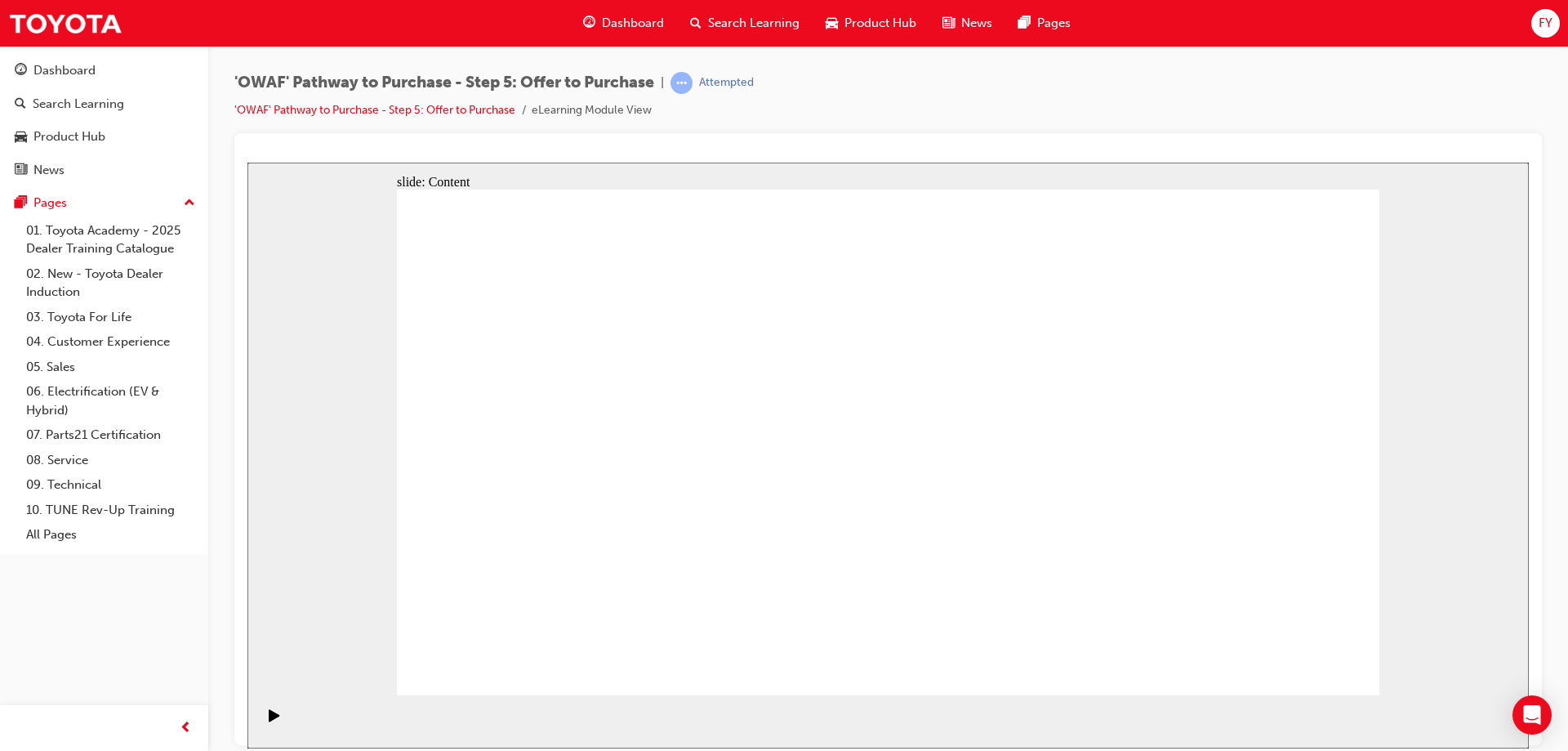
click at [1449, 501] on div "slide: Content Rectangle 1 Rectangle 1 Group 1 “I will ensure an efficient and …" at bounding box center [889, 455] width 1282 height 586
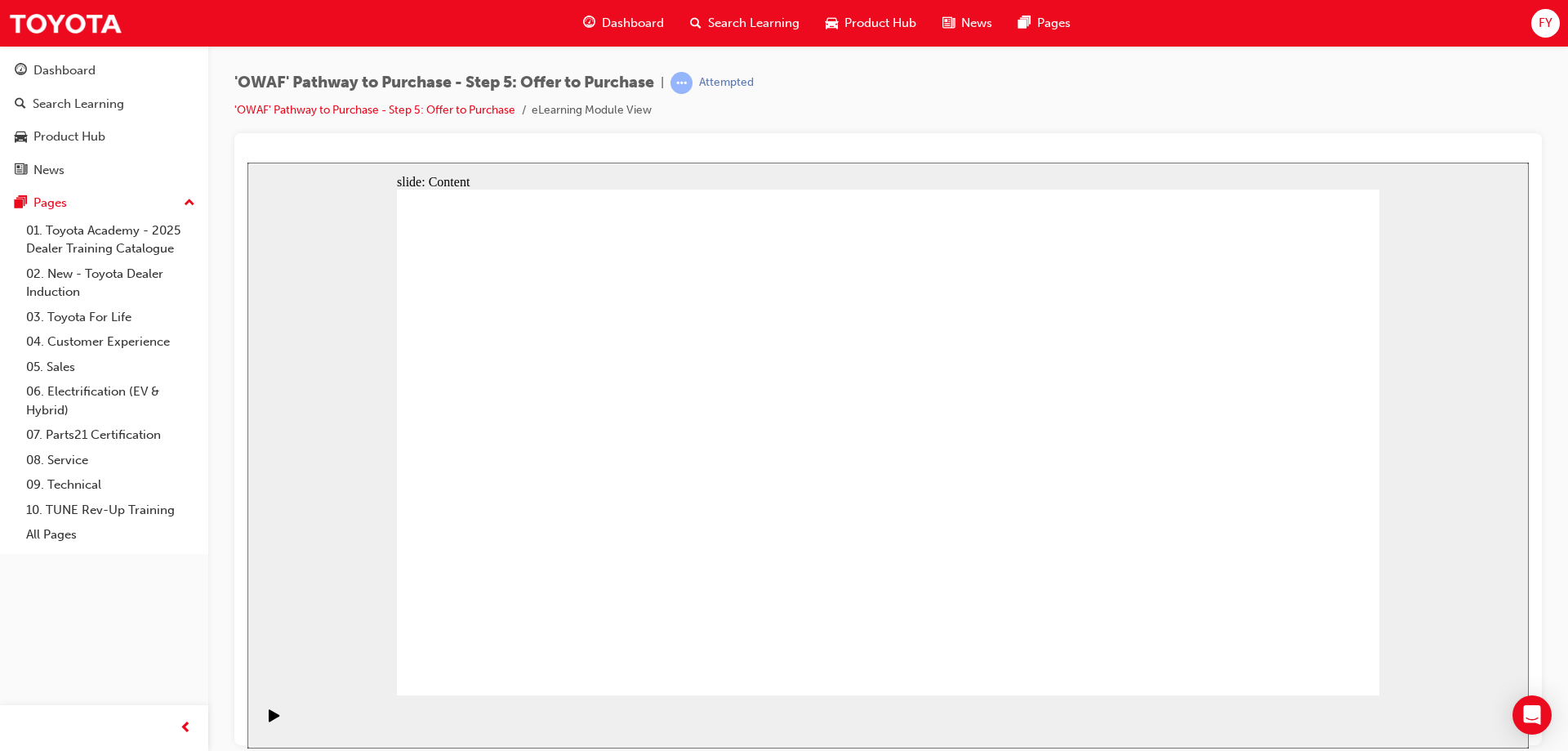
drag, startPoint x: 1265, startPoint y: 644, endPoint x: 1303, endPoint y: 652, distance: 38.8
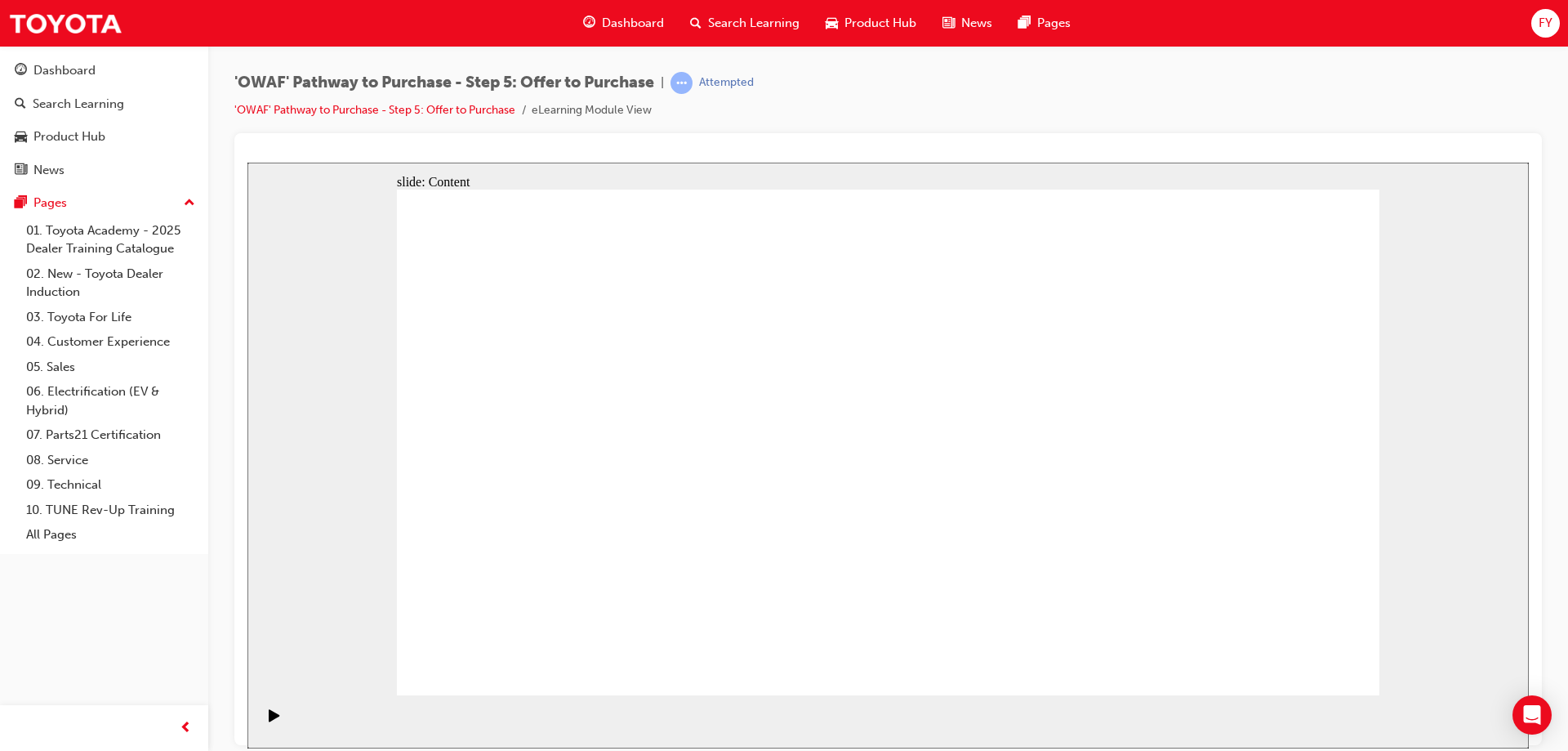
click at [269, 720] on icon "Play (Ctrl+Alt+P)" at bounding box center [274, 714] width 11 height 13
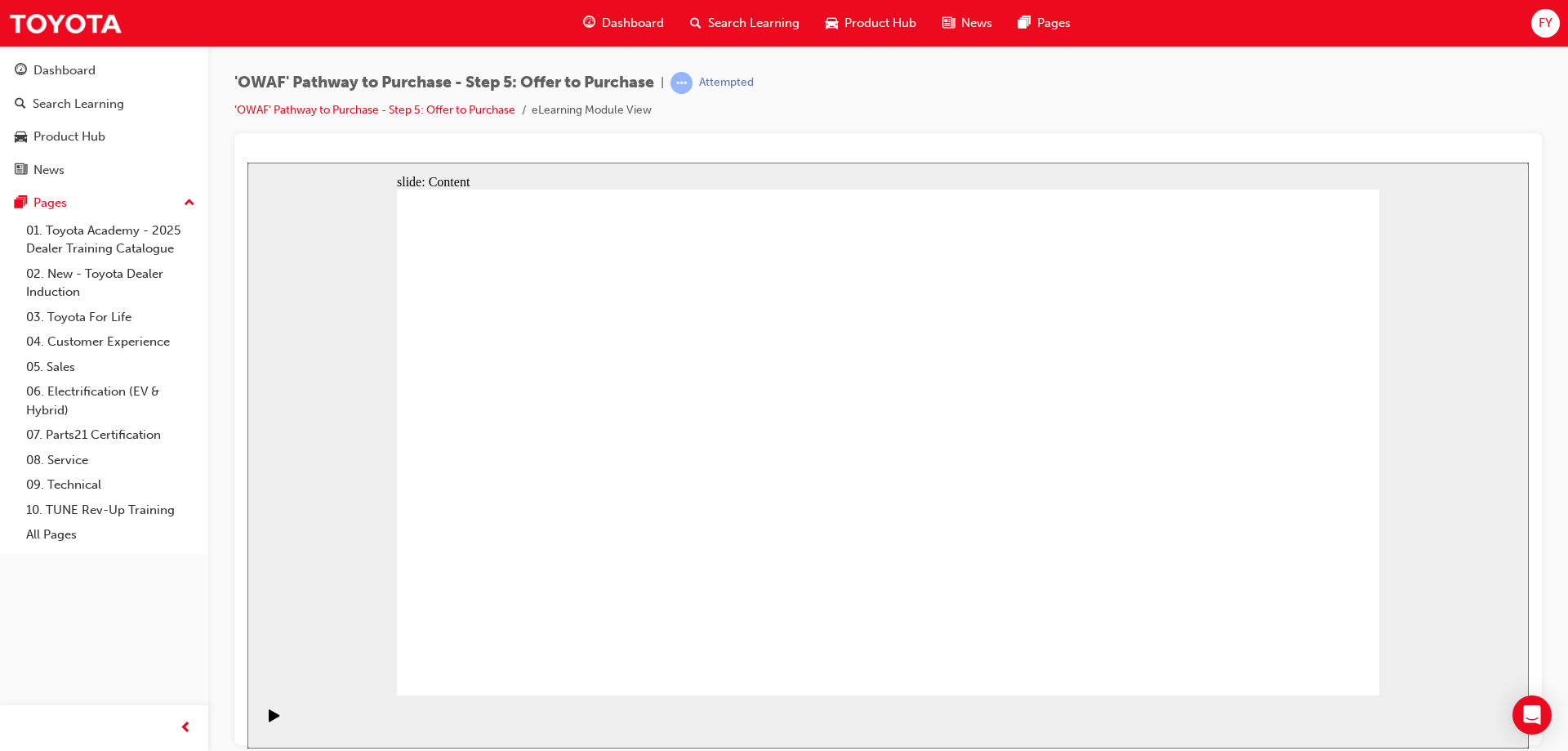
drag, startPoint x: 693, startPoint y: 743, endPoint x: 934, endPoint y: 910, distance: 293.2
click at [693, 743] on section "Playback Speed 2 1.75 1.5 1.25" at bounding box center [889, 721] width 1282 height 53
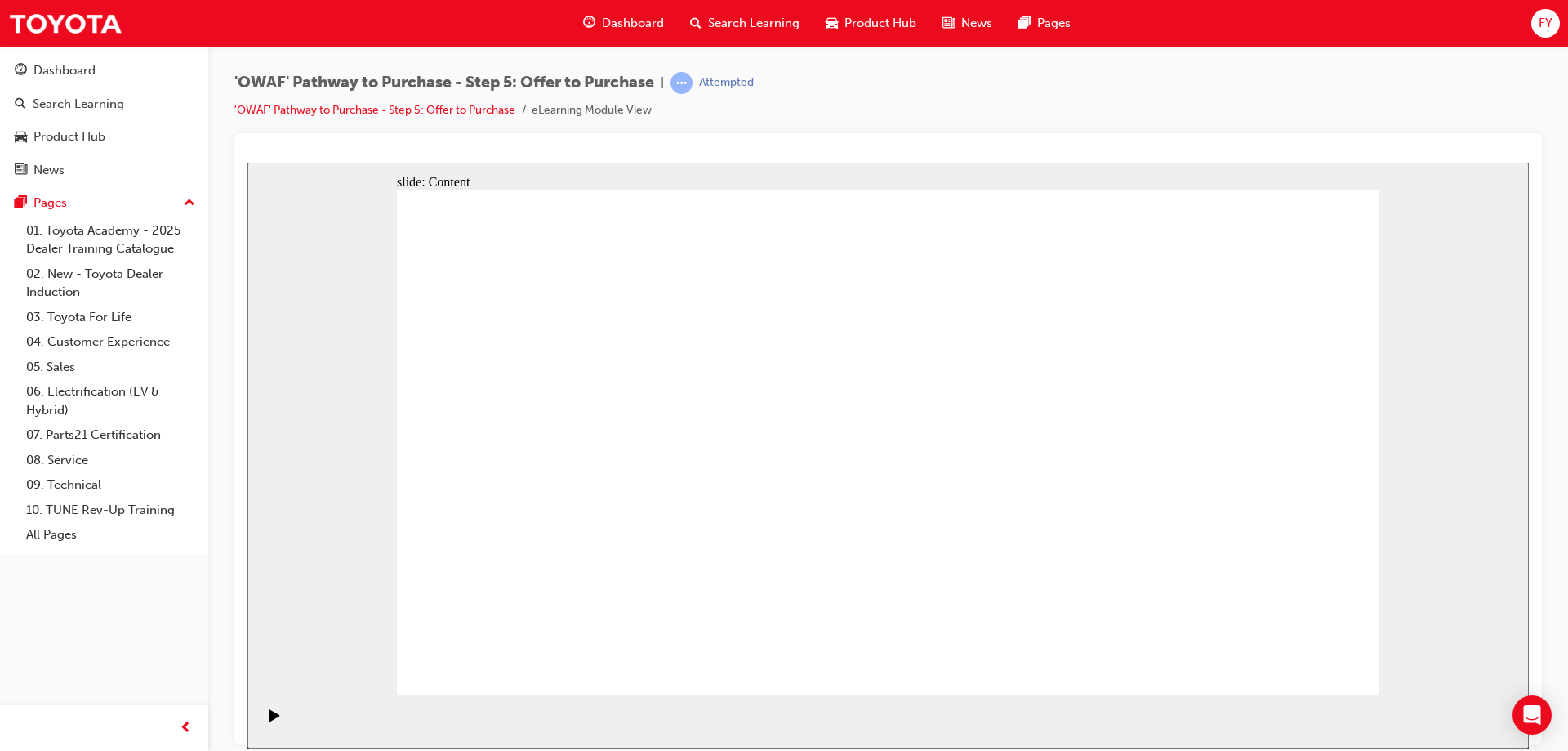
click at [1399, 368] on div "slide: Content Rectangle 1 Oval 1 MENU Line 1 RESOURCES Line 1 Rectangle 1 arro…" at bounding box center [889, 455] width 1282 height 586
drag, startPoint x: 1164, startPoint y: 426, endPoint x: 1066, endPoint y: 439, distance: 98.9
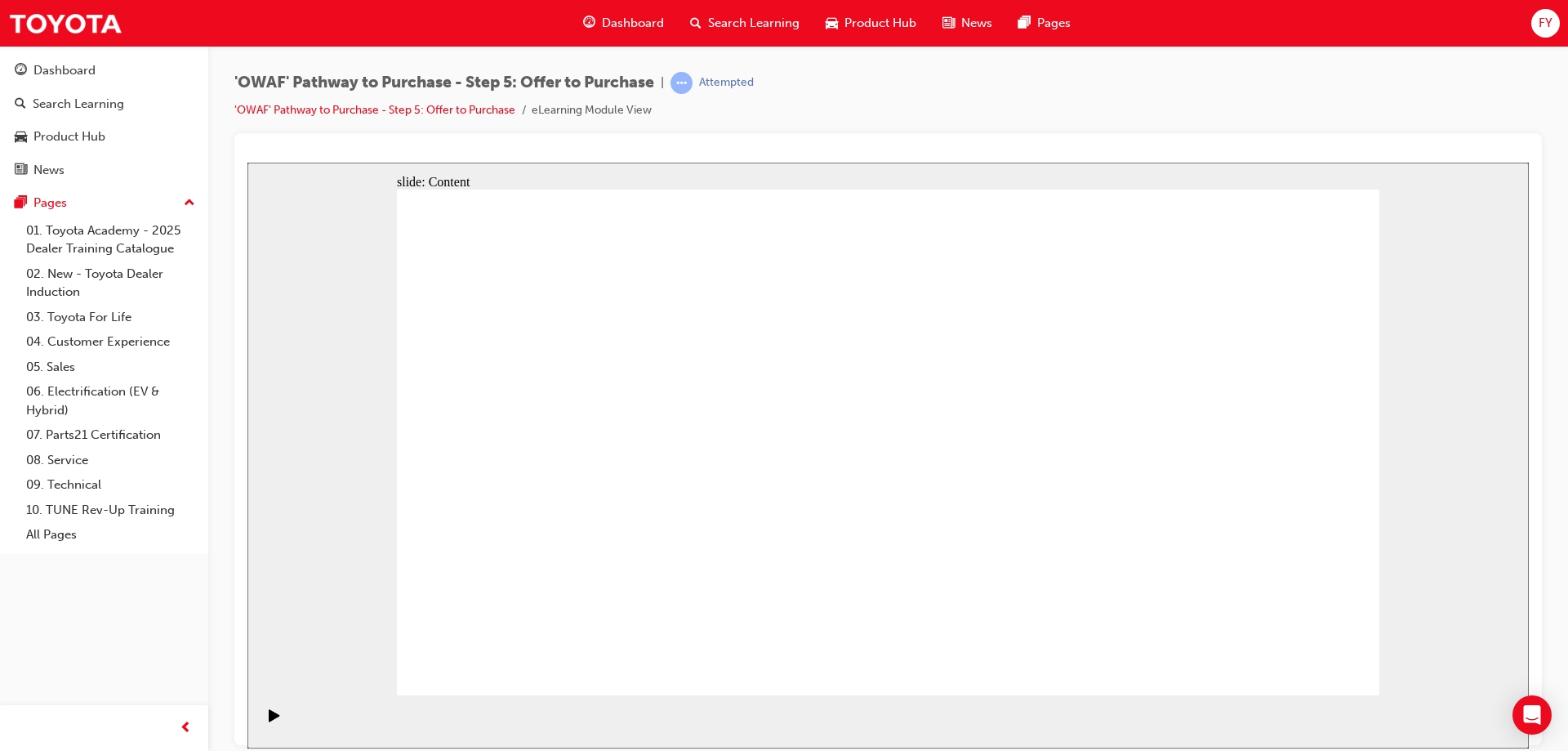
click at [270, 720] on icon "Play (Ctrl+Alt+P)" at bounding box center [274, 714] width 11 height 13
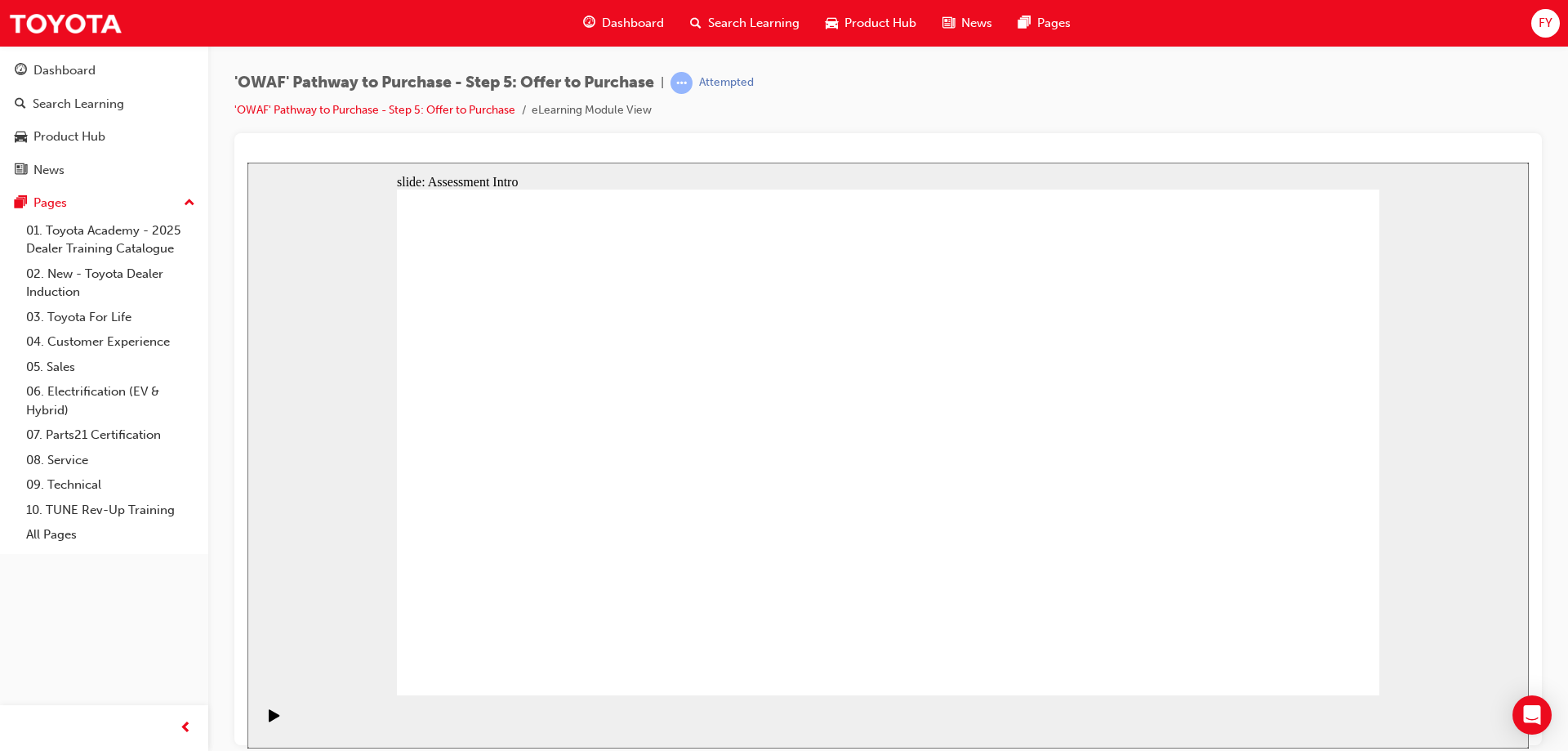
click at [260, 716] on div "Play (Ctrl+Alt+P)" at bounding box center [274, 722] width 28 height 28
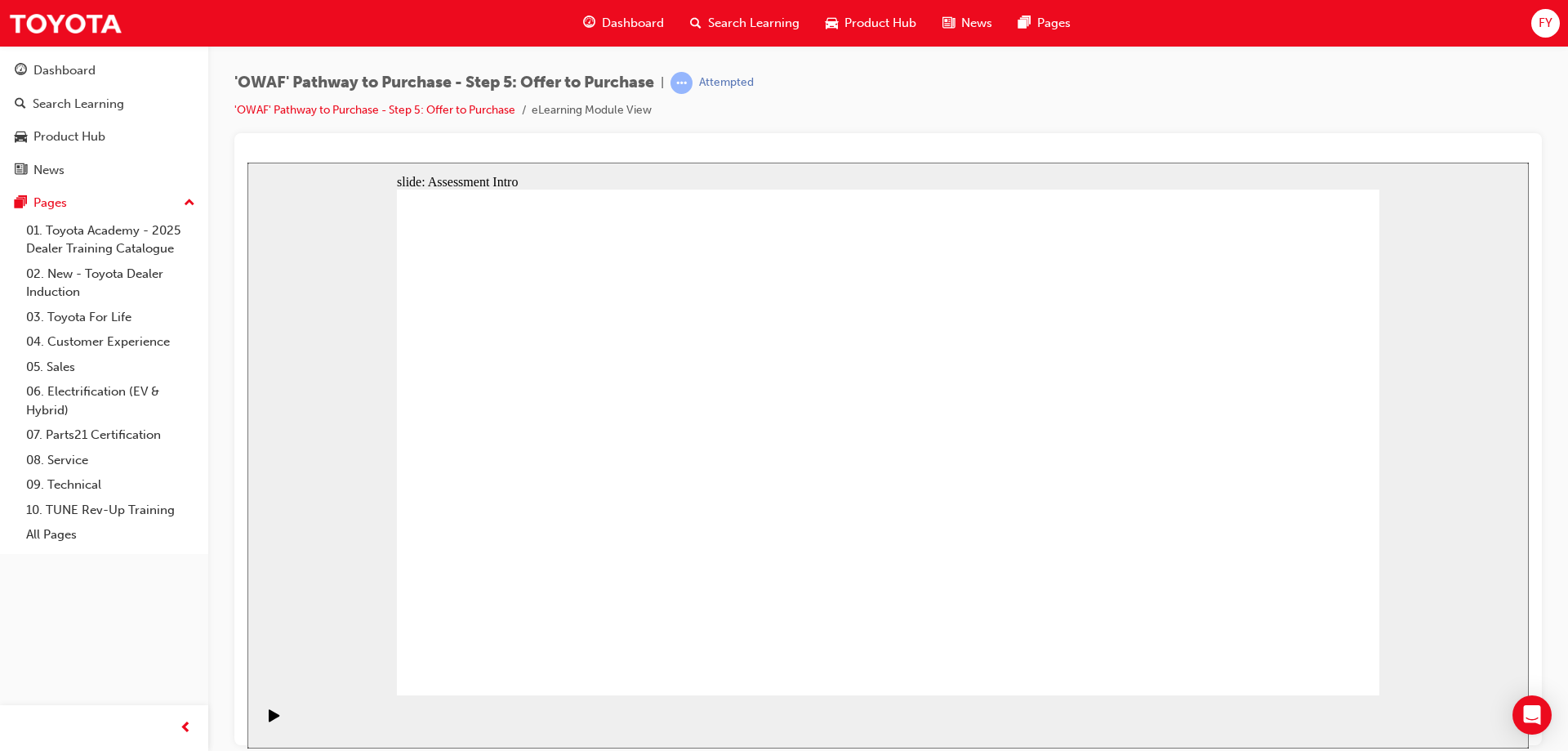
radio input "true"
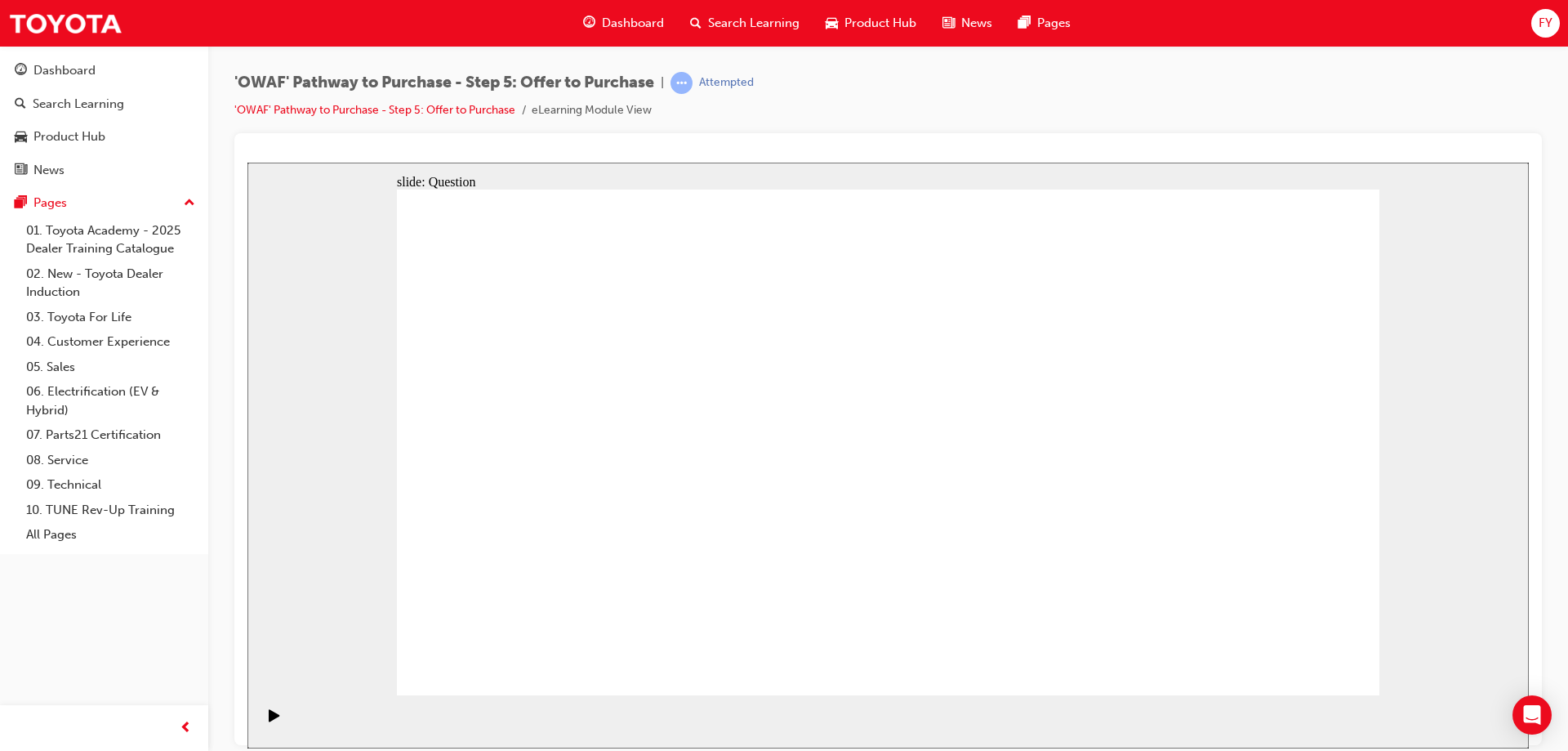
drag, startPoint x: 1258, startPoint y: 431, endPoint x: 587, endPoint y: 561, distance: 683.5
drag, startPoint x: 1107, startPoint y: 412, endPoint x: 809, endPoint y: 547, distance: 327.2
drag, startPoint x: 577, startPoint y: 436, endPoint x: 1066, endPoint y: 570, distance: 507.0
drag, startPoint x: 776, startPoint y: 439, endPoint x: 1160, endPoint y: 565, distance: 404.1
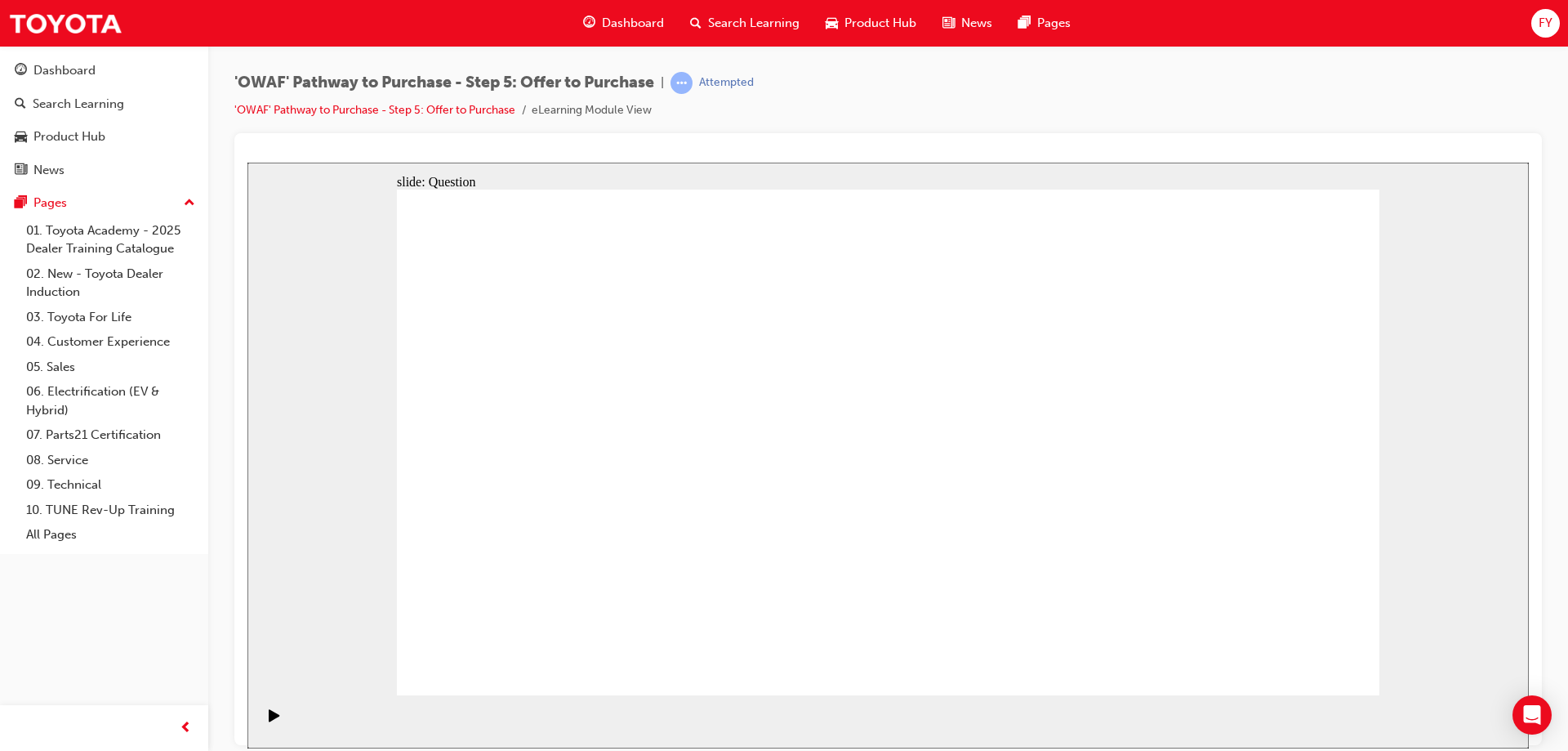
drag, startPoint x: 1102, startPoint y: 406, endPoint x: 604, endPoint y: 471, distance: 502.2
drag, startPoint x: 1067, startPoint y: 567, endPoint x: 820, endPoint y: 412, distance: 291.6
drag, startPoint x: 1077, startPoint y: 496, endPoint x: 815, endPoint y: 494, distance: 262.0
drag, startPoint x: 1280, startPoint y: 420, endPoint x: 611, endPoint y: 406, distance: 669.1
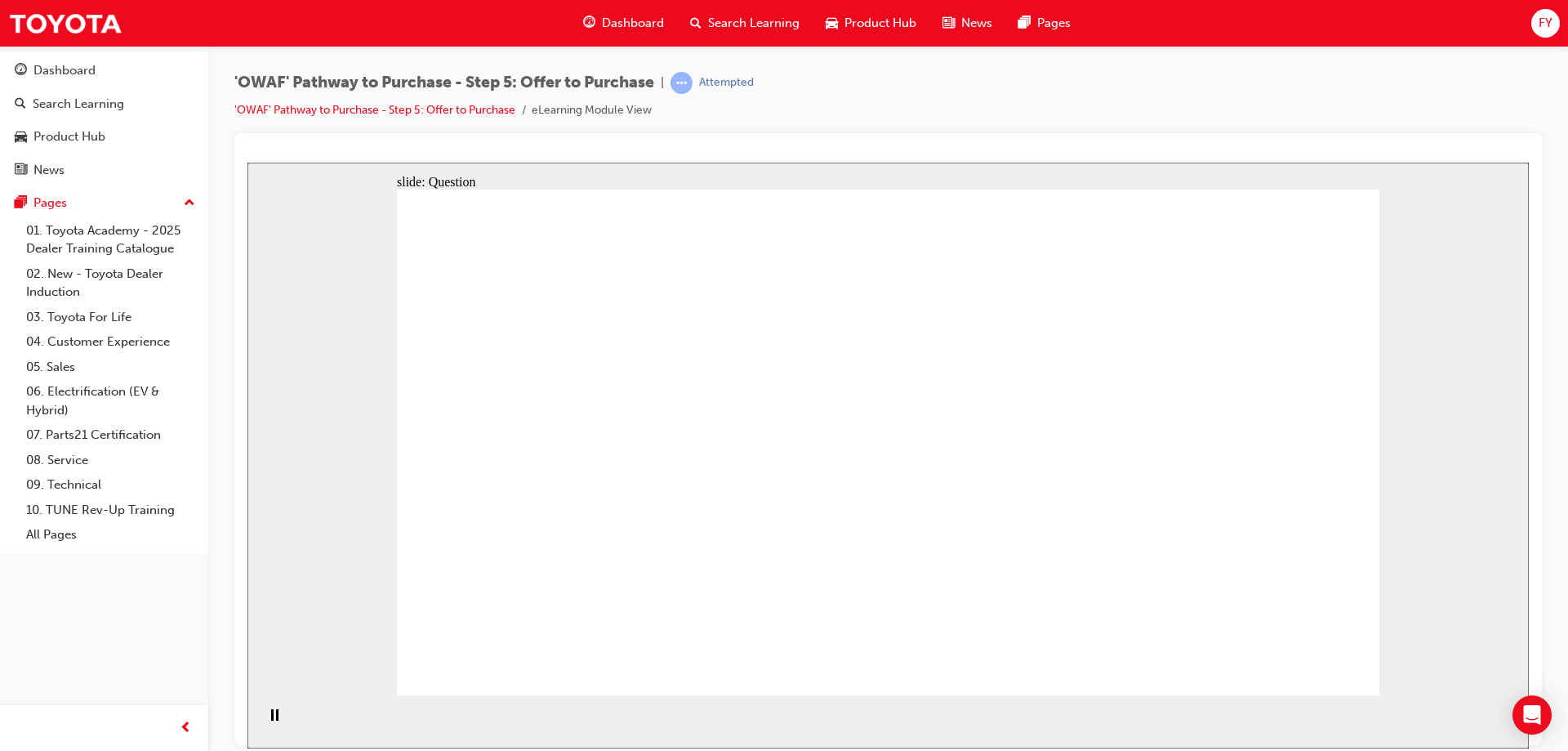
drag, startPoint x: 1252, startPoint y: 486, endPoint x: 1061, endPoint y: 506, distance: 192.0
drag, startPoint x: 1248, startPoint y: 568, endPoint x: 819, endPoint y: 550, distance: 429.4
drag, startPoint x: 808, startPoint y: 482, endPoint x: 815, endPoint y: 471, distance: 13.0
drag, startPoint x: 1245, startPoint y: 492, endPoint x: 591, endPoint y: 550, distance: 656.6
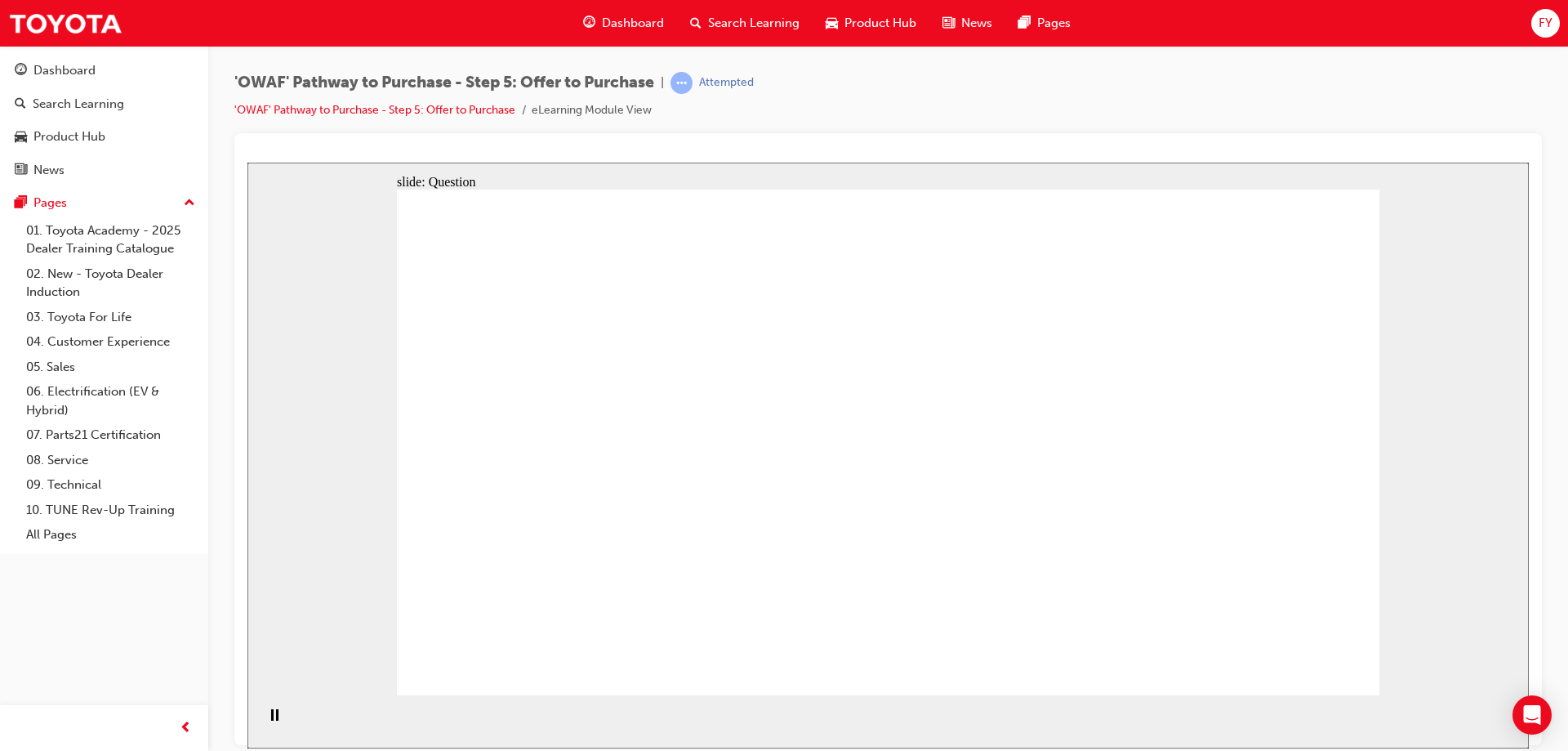
checkbox input "true"
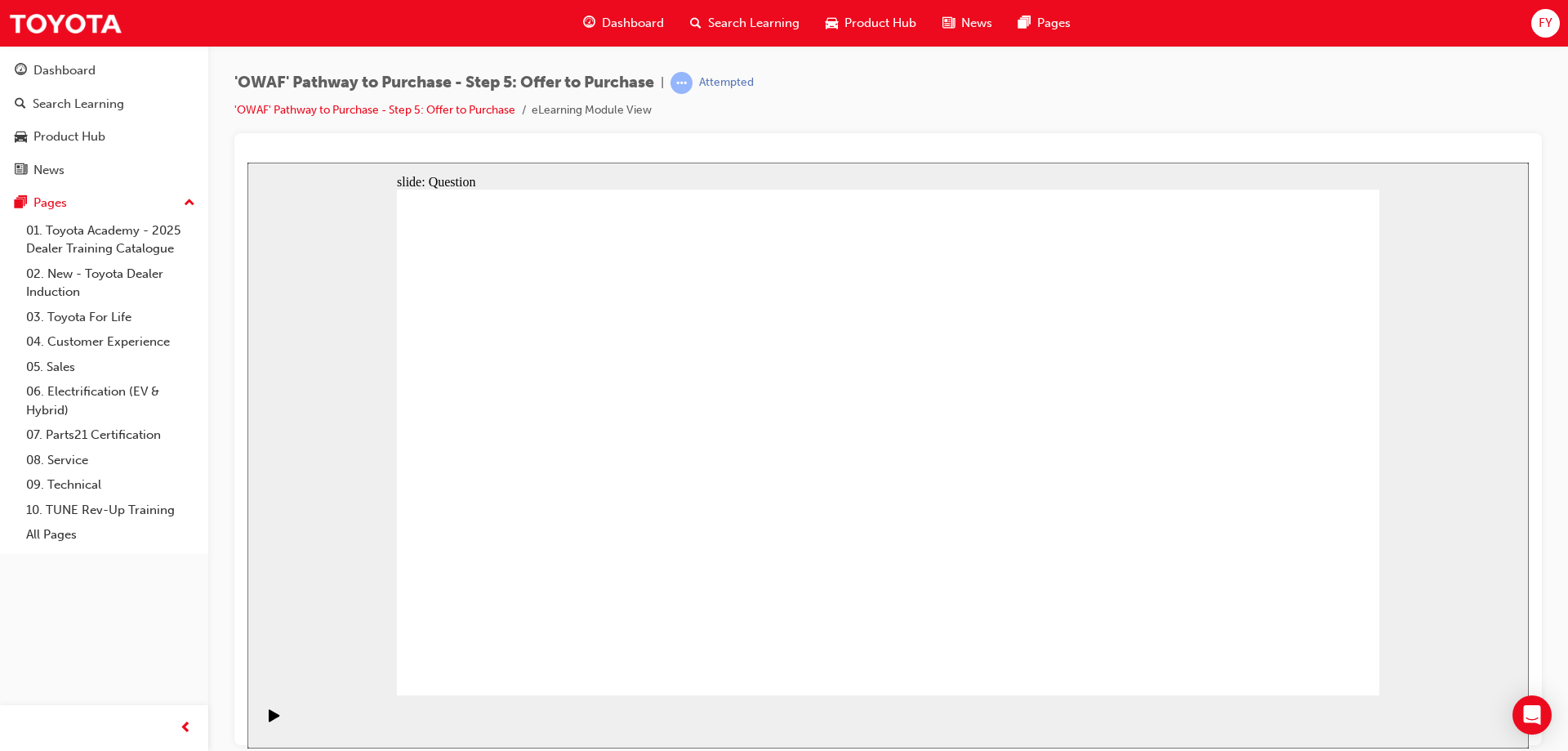
checkbox input "true"
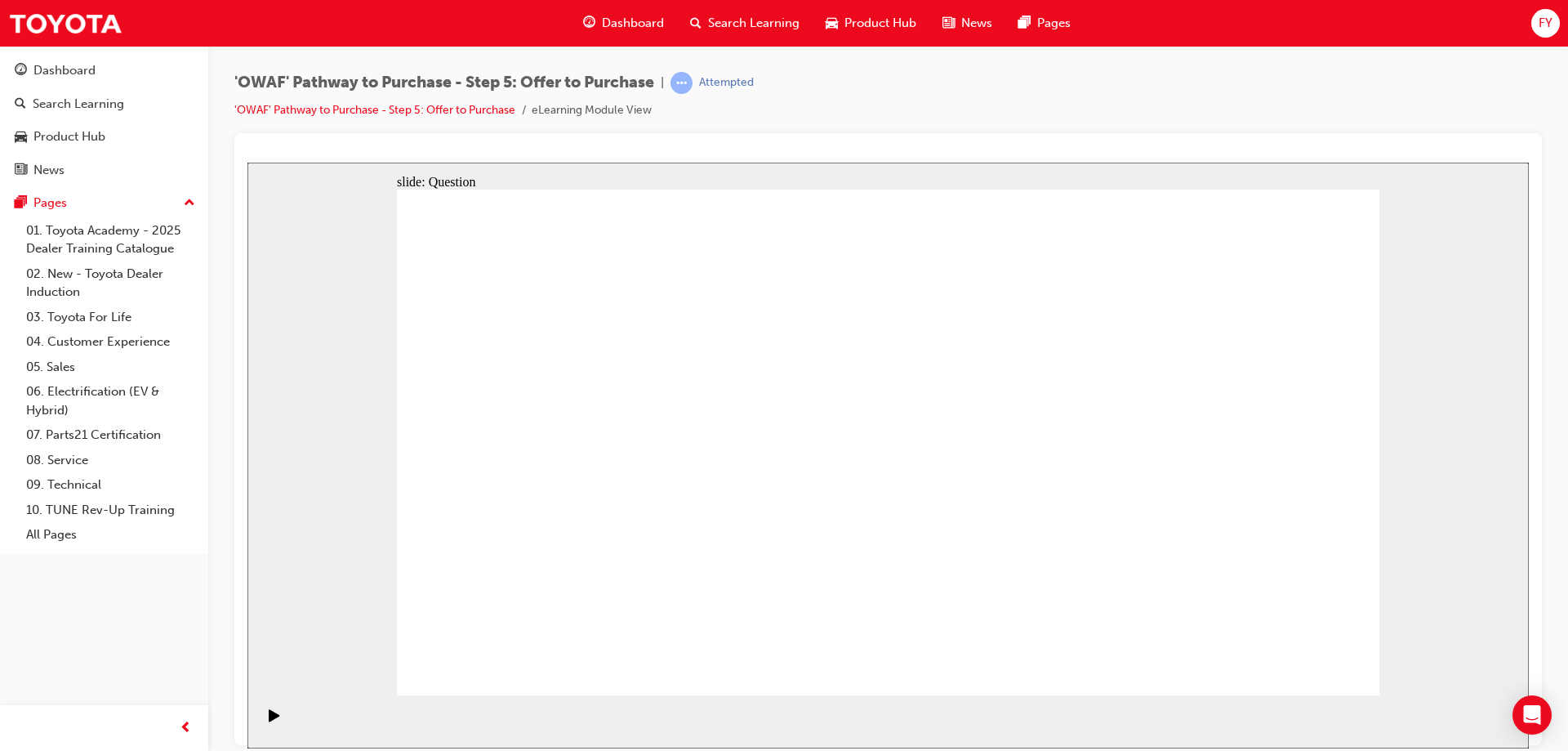
checkbox input "false"
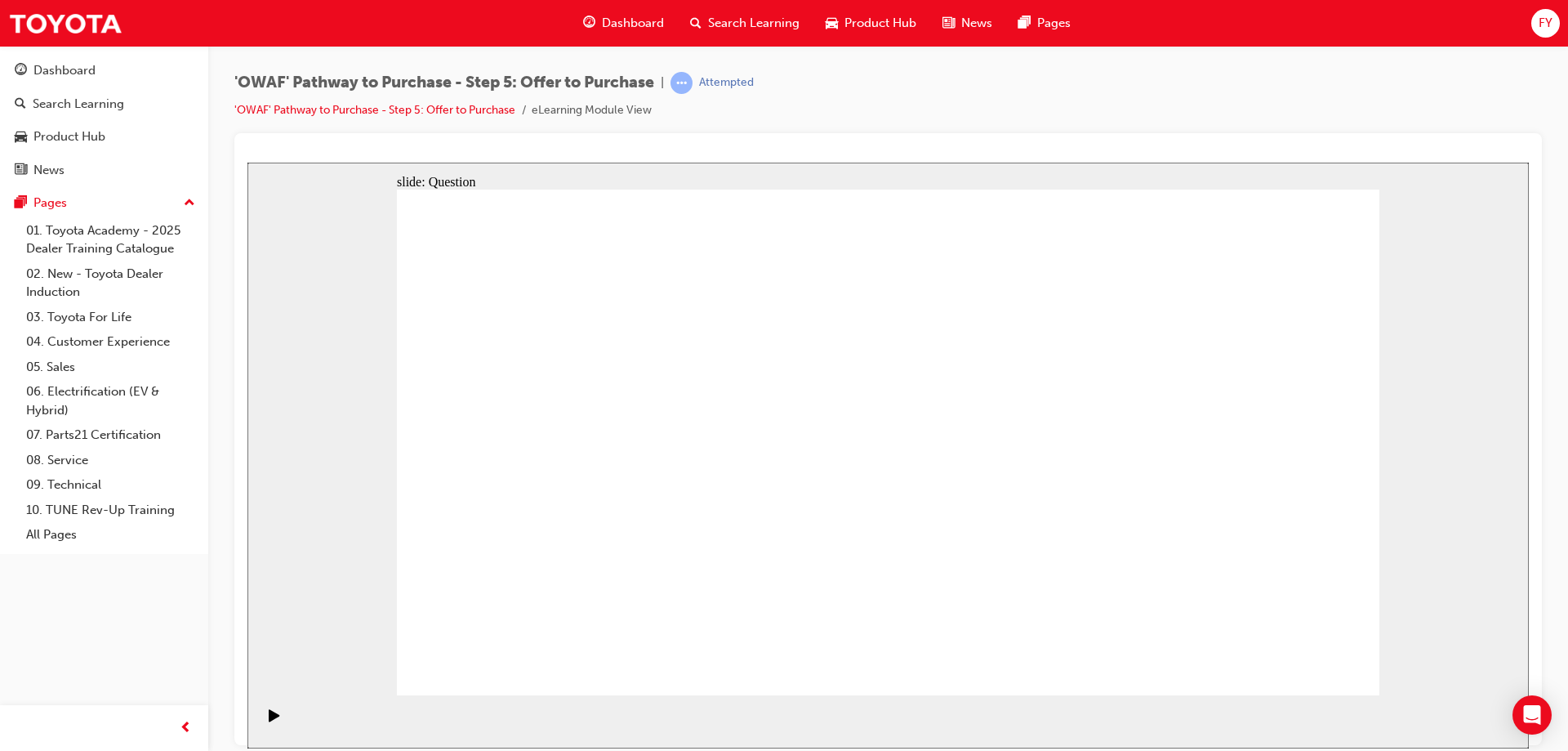
radio input "false"
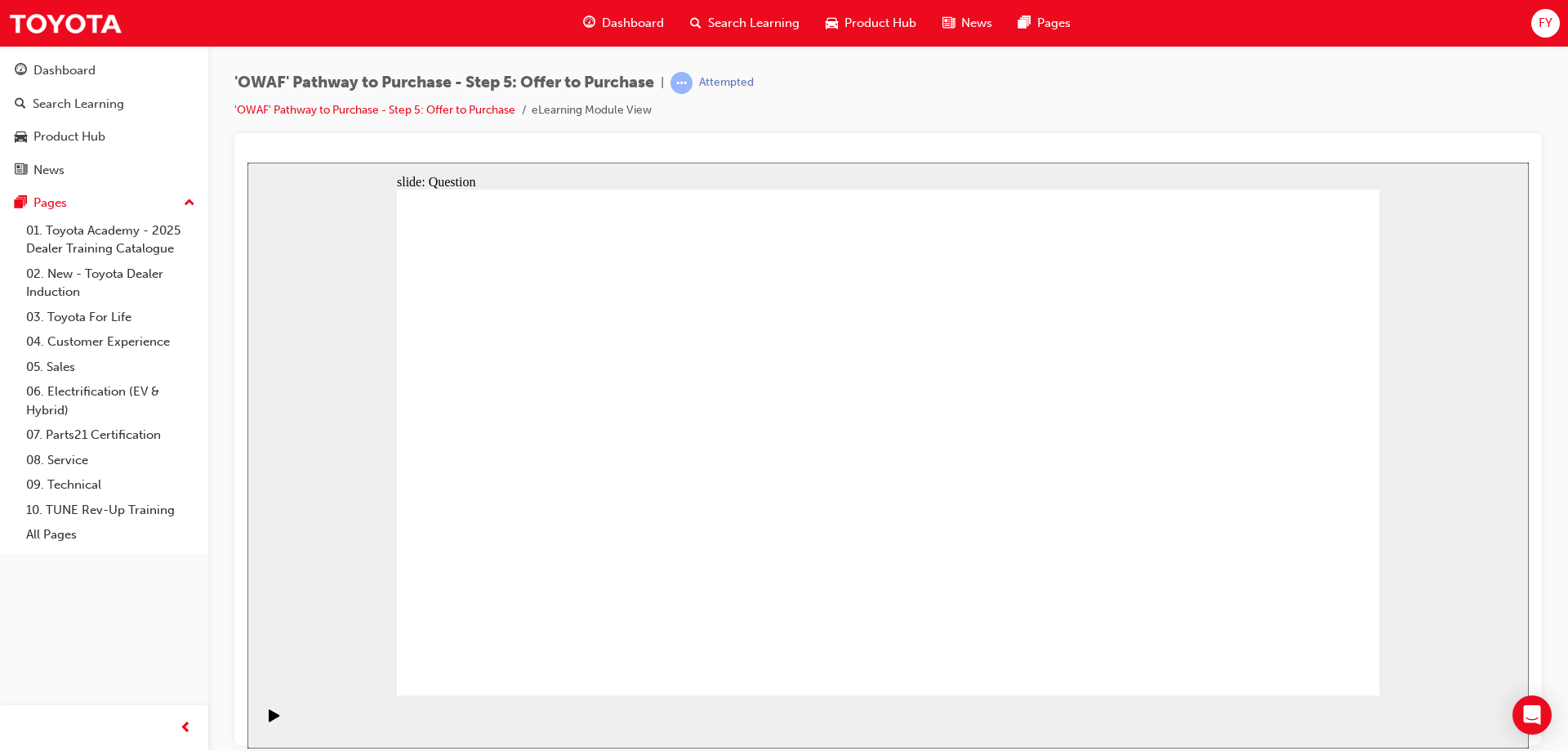
radio input "true"
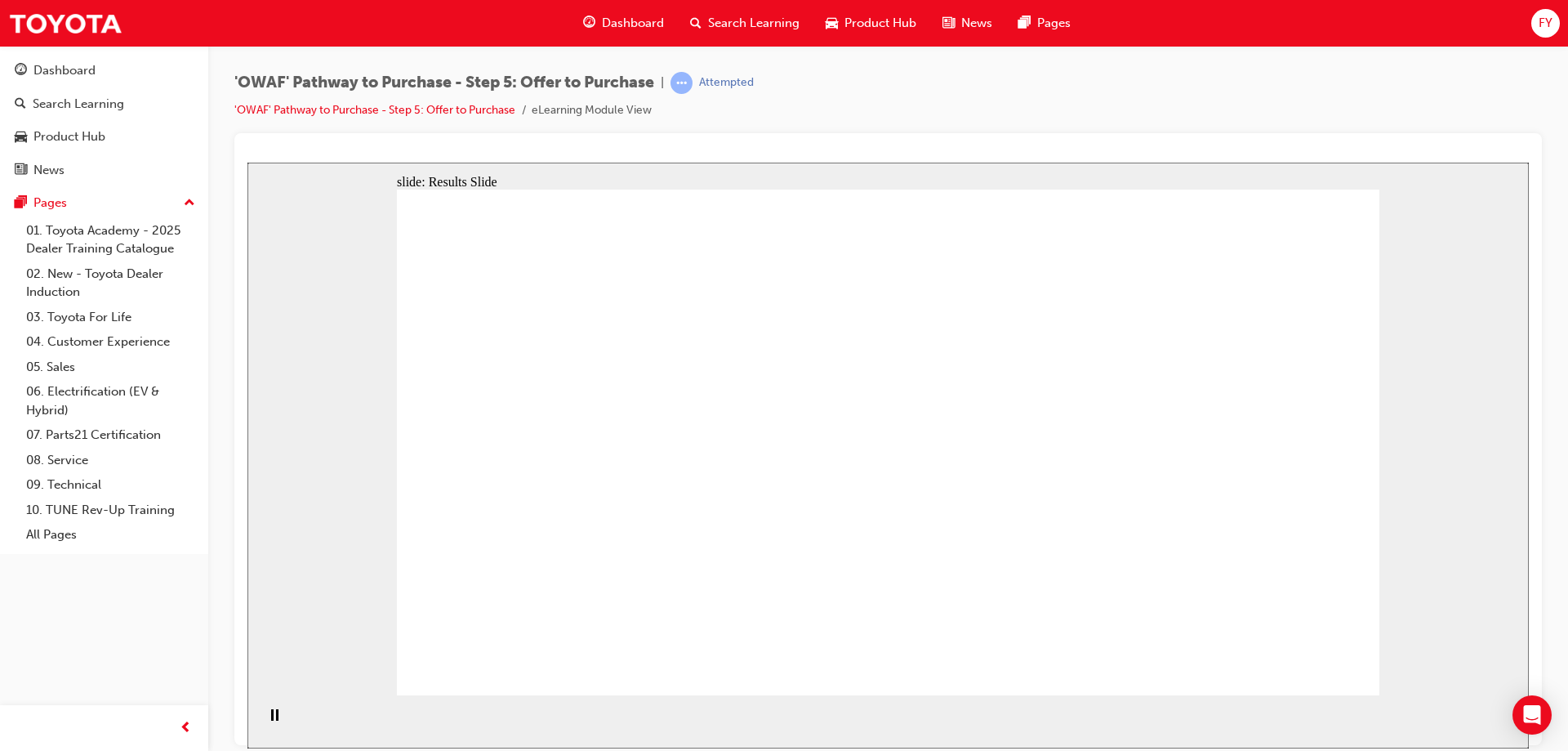
radio input "true"
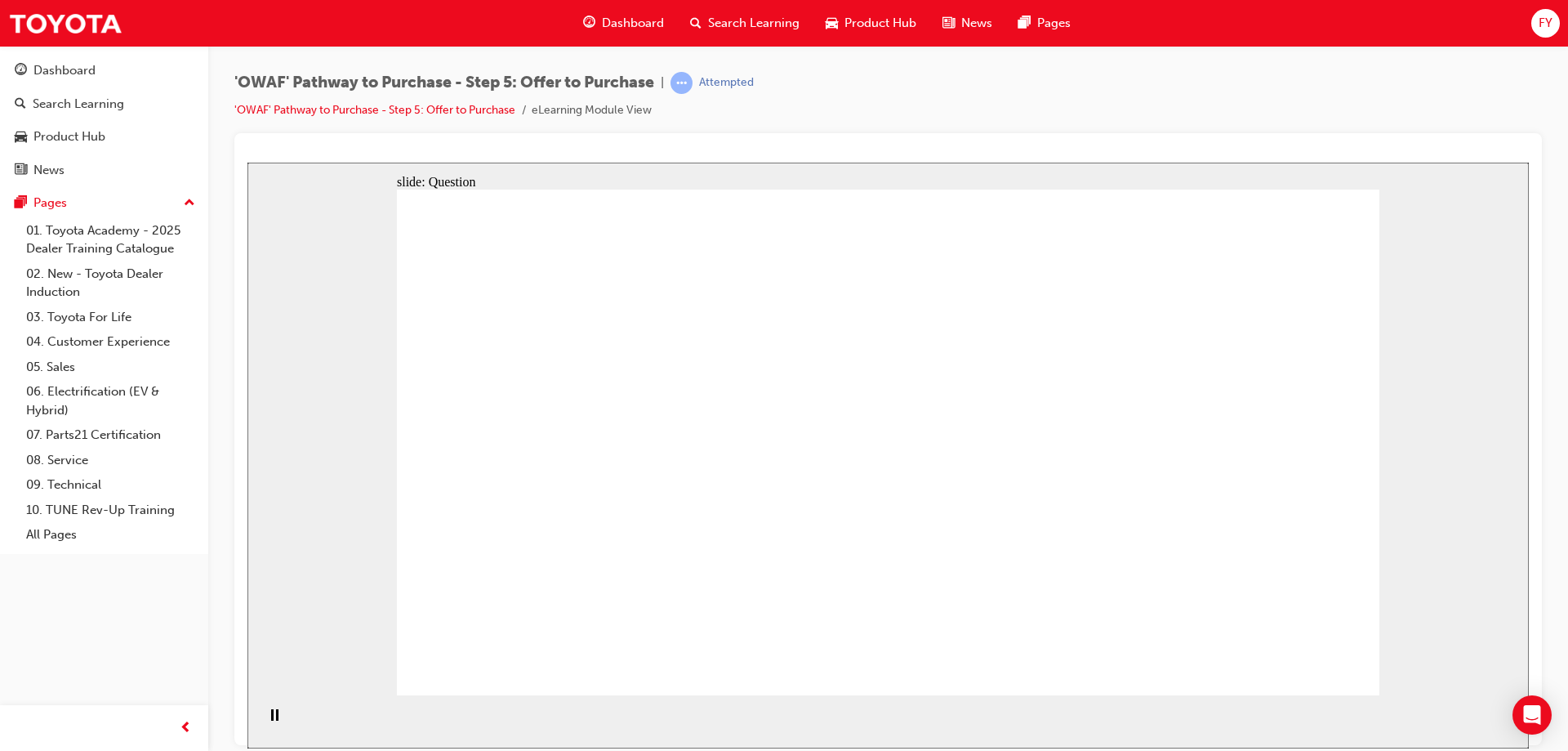
drag, startPoint x: 1272, startPoint y: 422, endPoint x: 633, endPoint y: 541, distance: 650.0
drag, startPoint x: 1113, startPoint y: 411, endPoint x: 855, endPoint y: 521, distance: 280.5
drag, startPoint x: 567, startPoint y: 408, endPoint x: 1018, endPoint y: 517, distance: 464.0
drag, startPoint x: 827, startPoint y: 424, endPoint x: 1205, endPoint y: 536, distance: 394.2
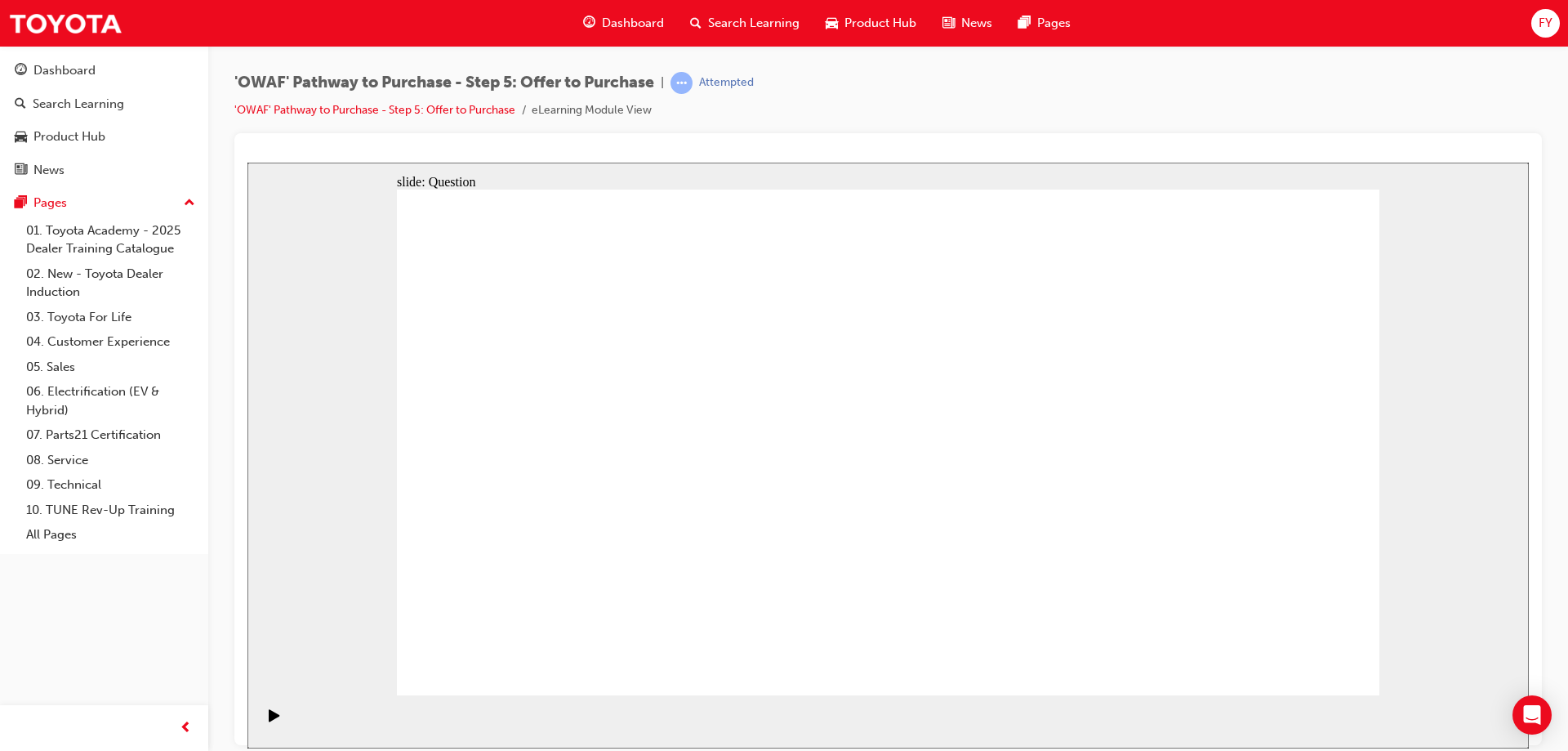
drag, startPoint x: 1107, startPoint y: 422, endPoint x: 866, endPoint y: 411, distance: 241.3
drag, startPoint x: 1052, startPoint y: 497, endPoint x: 547, endPoint y: 412, distance: 512.1
drag, startPoint x: 1048, startPoint y: 561, endPoint x: 520, endPoint y: 476, distance: 534.8
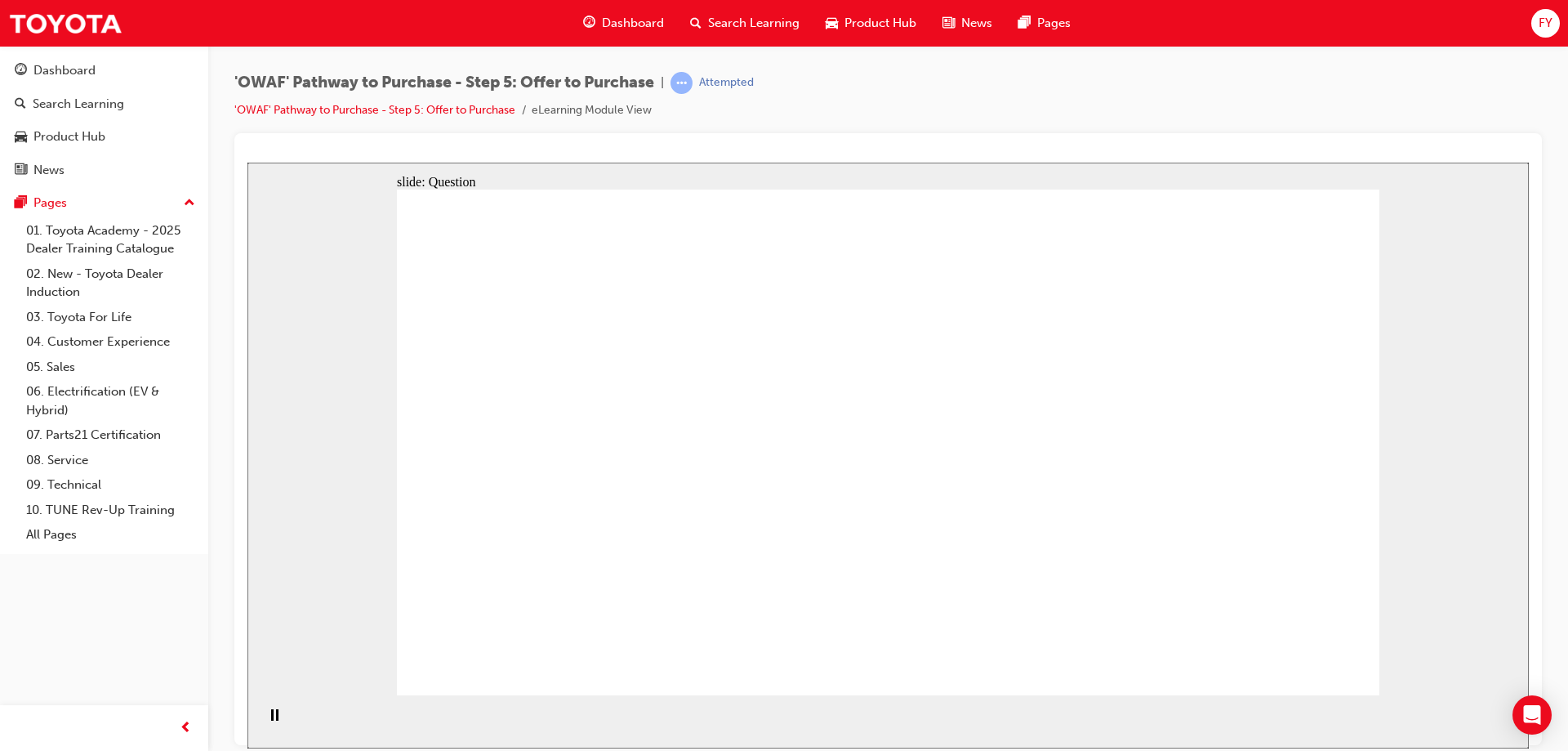
drag, startPoint x: 1227, startPoint y: 415, endPoint x: 829, endPoint y: 481, distance: 403.4
drag, startPoint x: 1256, startPoint y: 507, endPoint x: 786, endPoint y: 584, distance: 476.3
drag, startPoint x: 798, startPoint y: 573, endPoint x: 863, endPoint y: 567, distance: 65.3
drag, startPoint x: 1214, startPoint y: 554, endPoint x: 546, endPoint y: 559, distance: 668.0
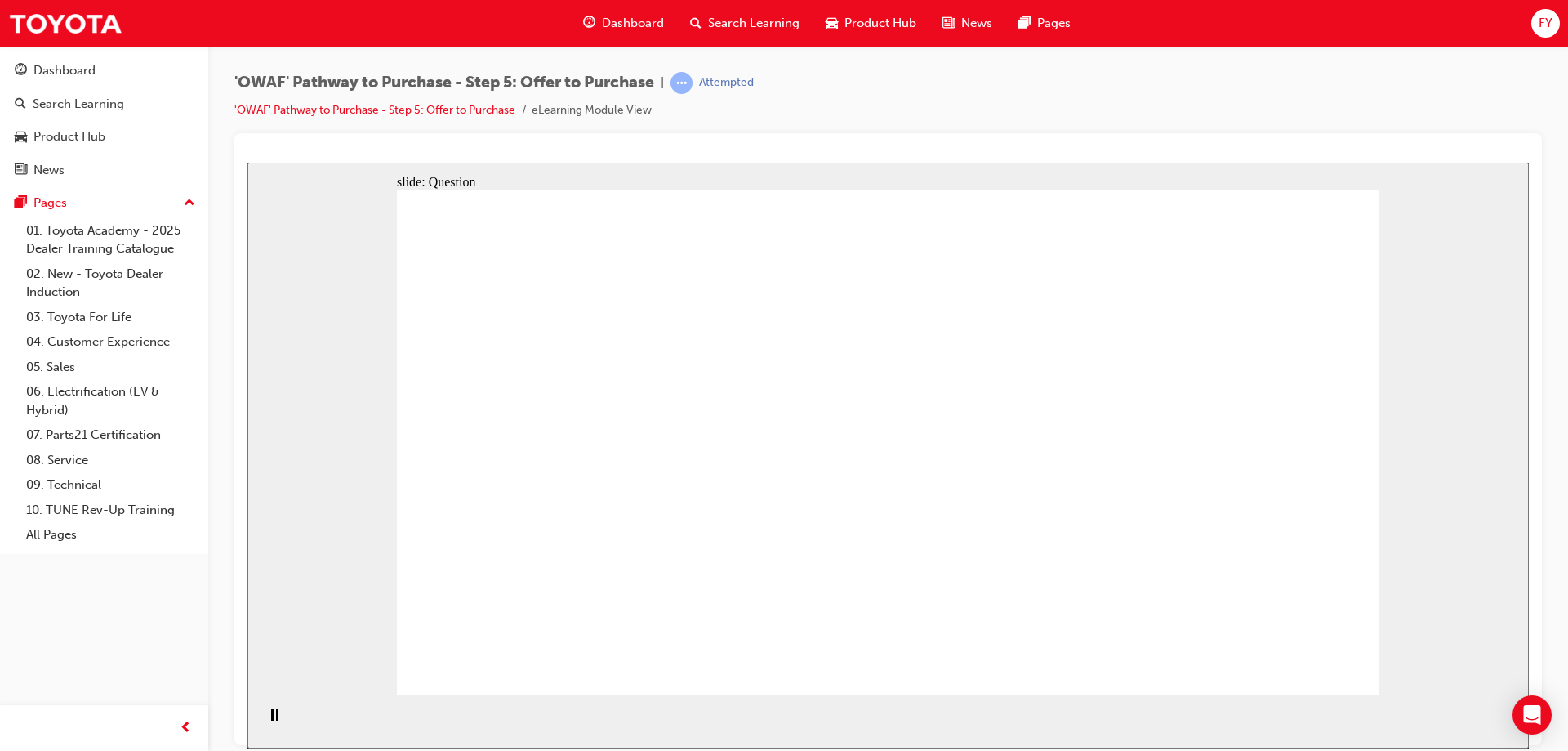
checkbox input "true"
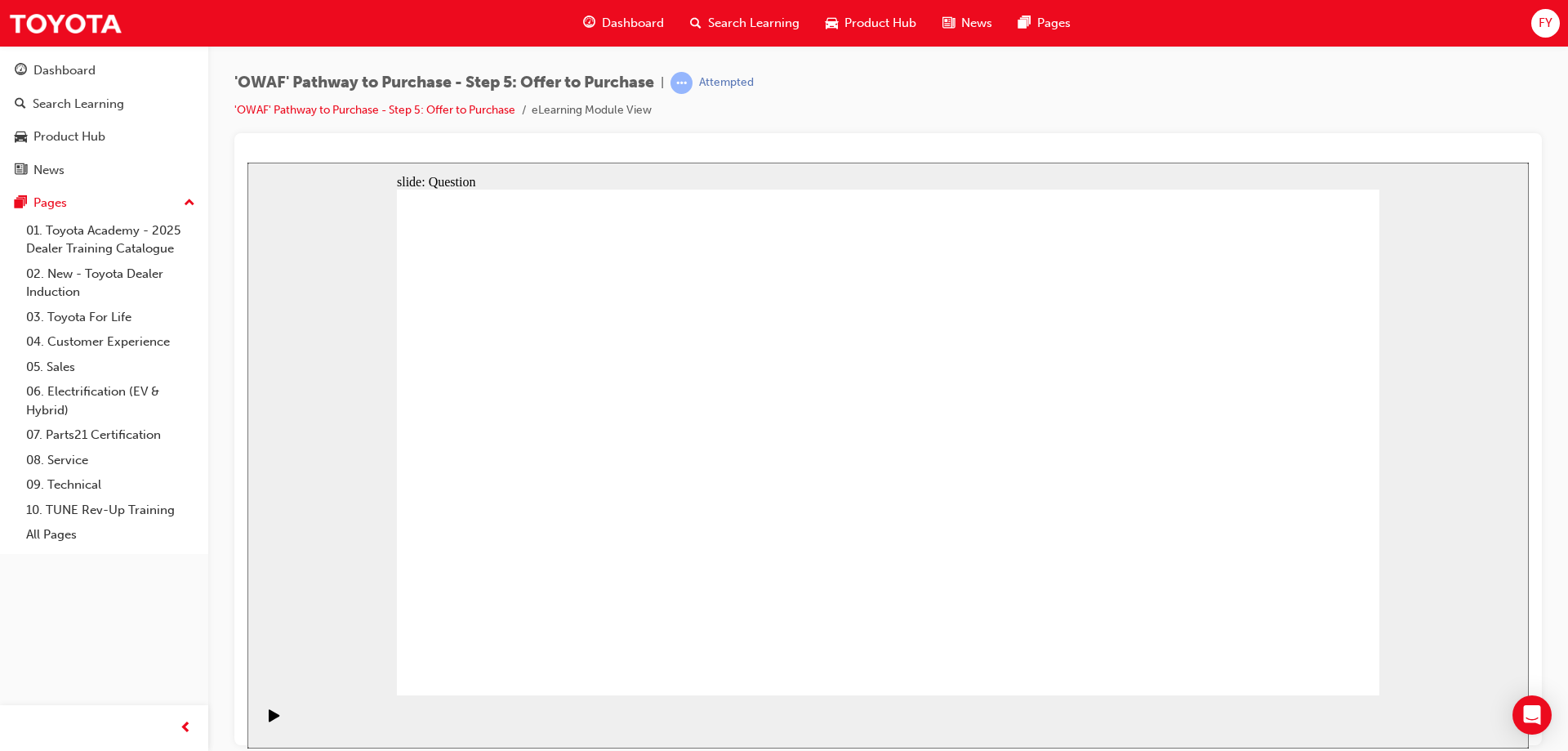
checkbox input "true"
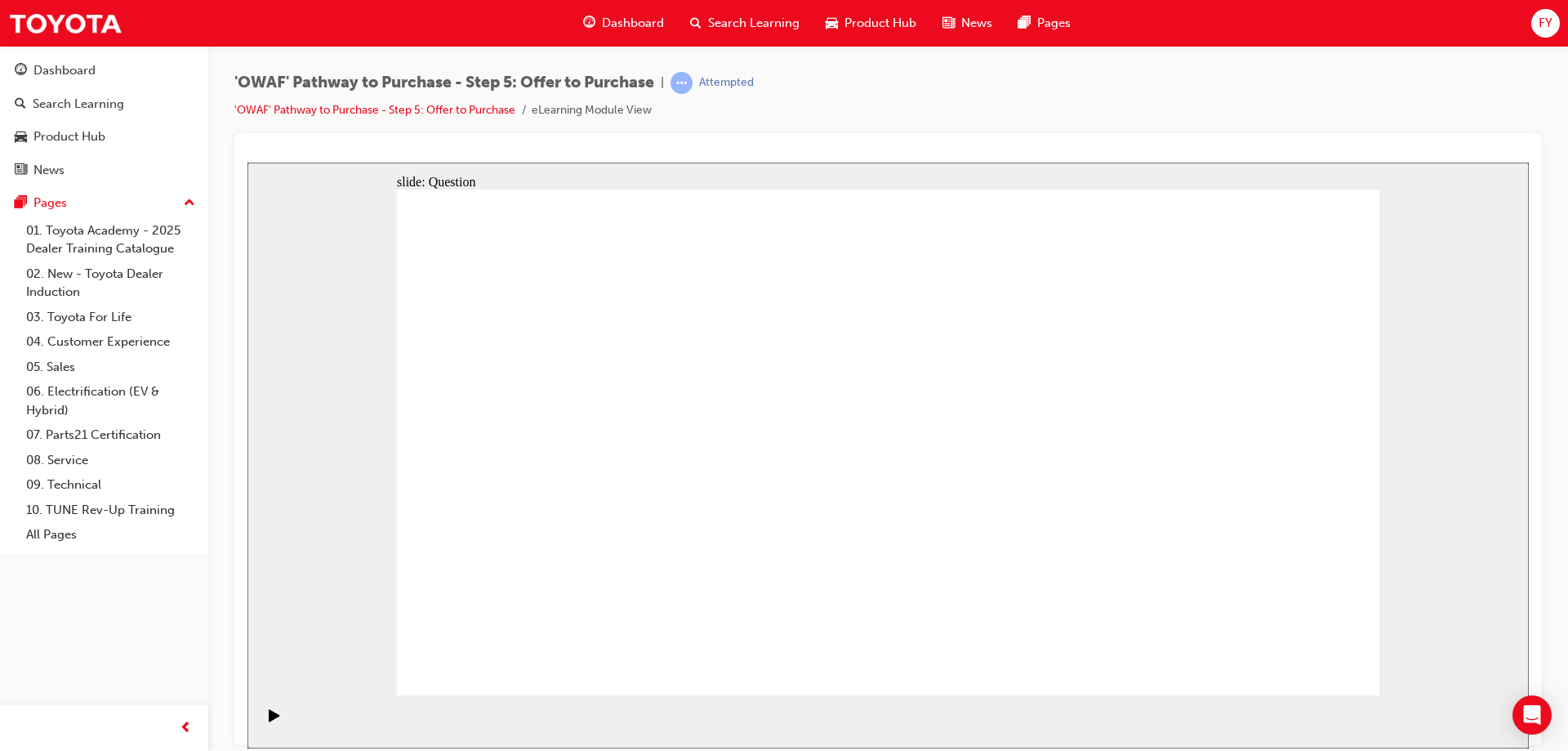
checkbox input "false"
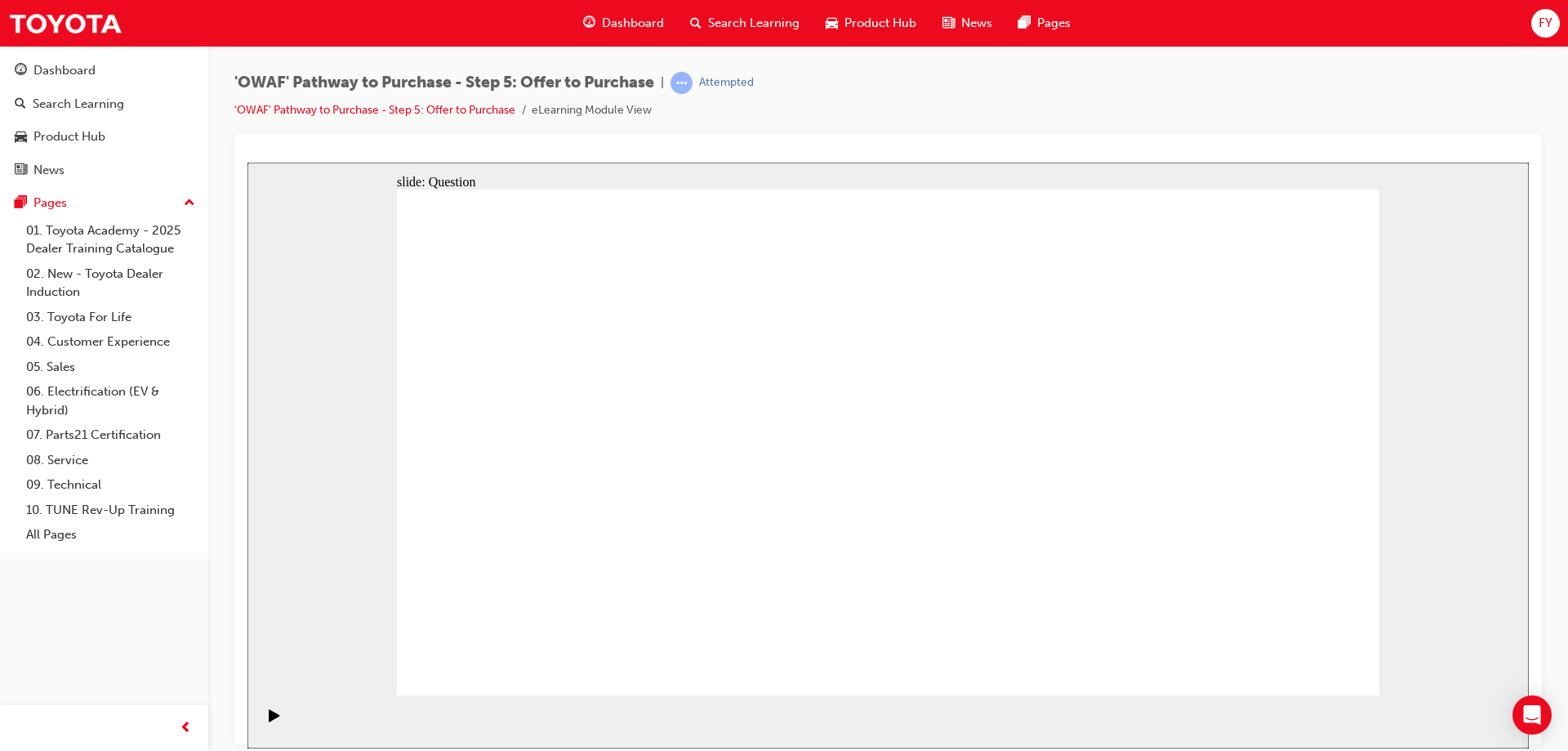
checkbox input "false"
checkbox input "true"
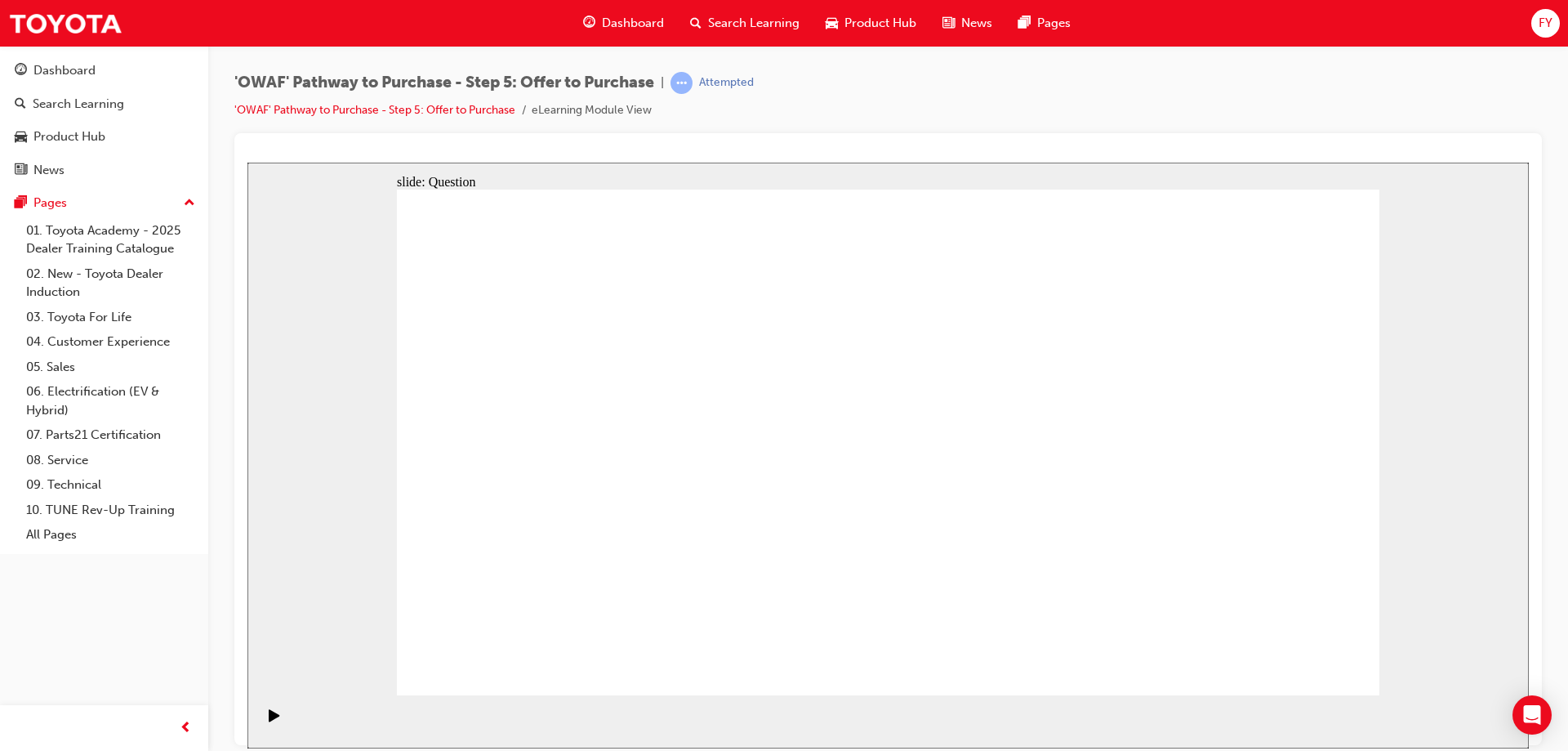
radio input "true"
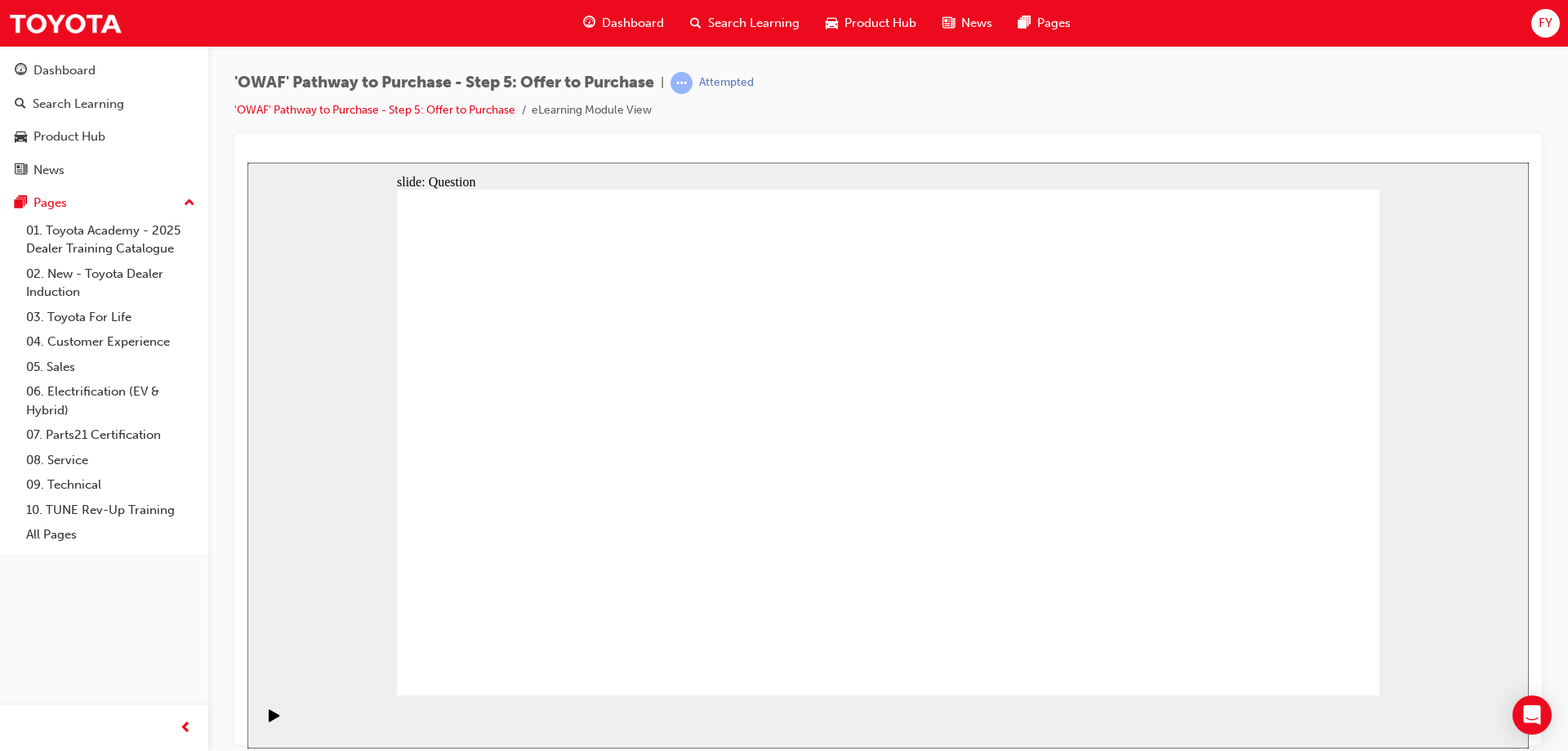
click at [371, 108] on link "'OWAF' Pathway to Purchase - Step 5: Offer to Purchase" at bounding box center [375, 109] width 281 height 14
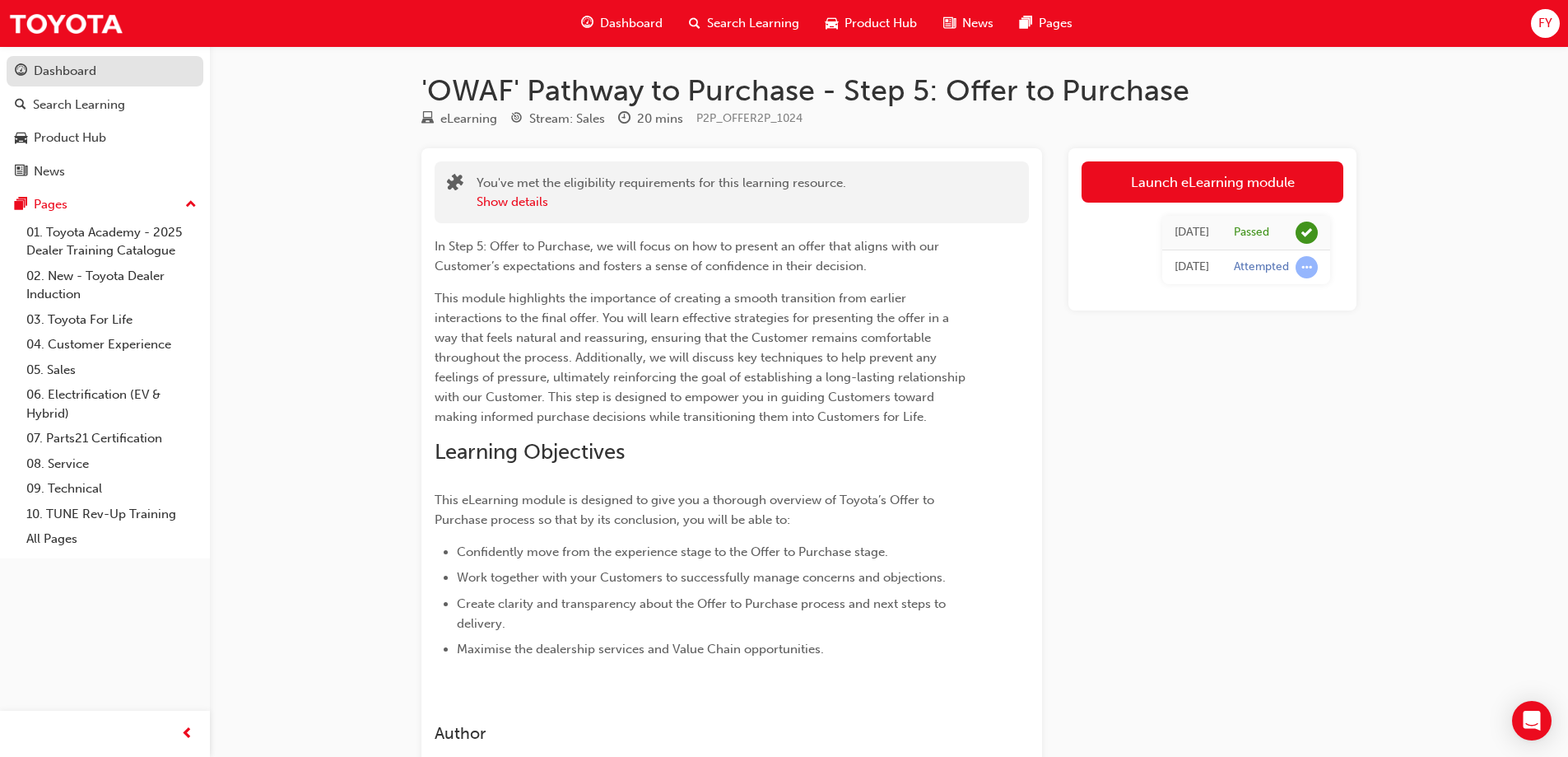
click at [62, 66] on div "Dashboard" at bounding box center [65, 71] width 62 height 19
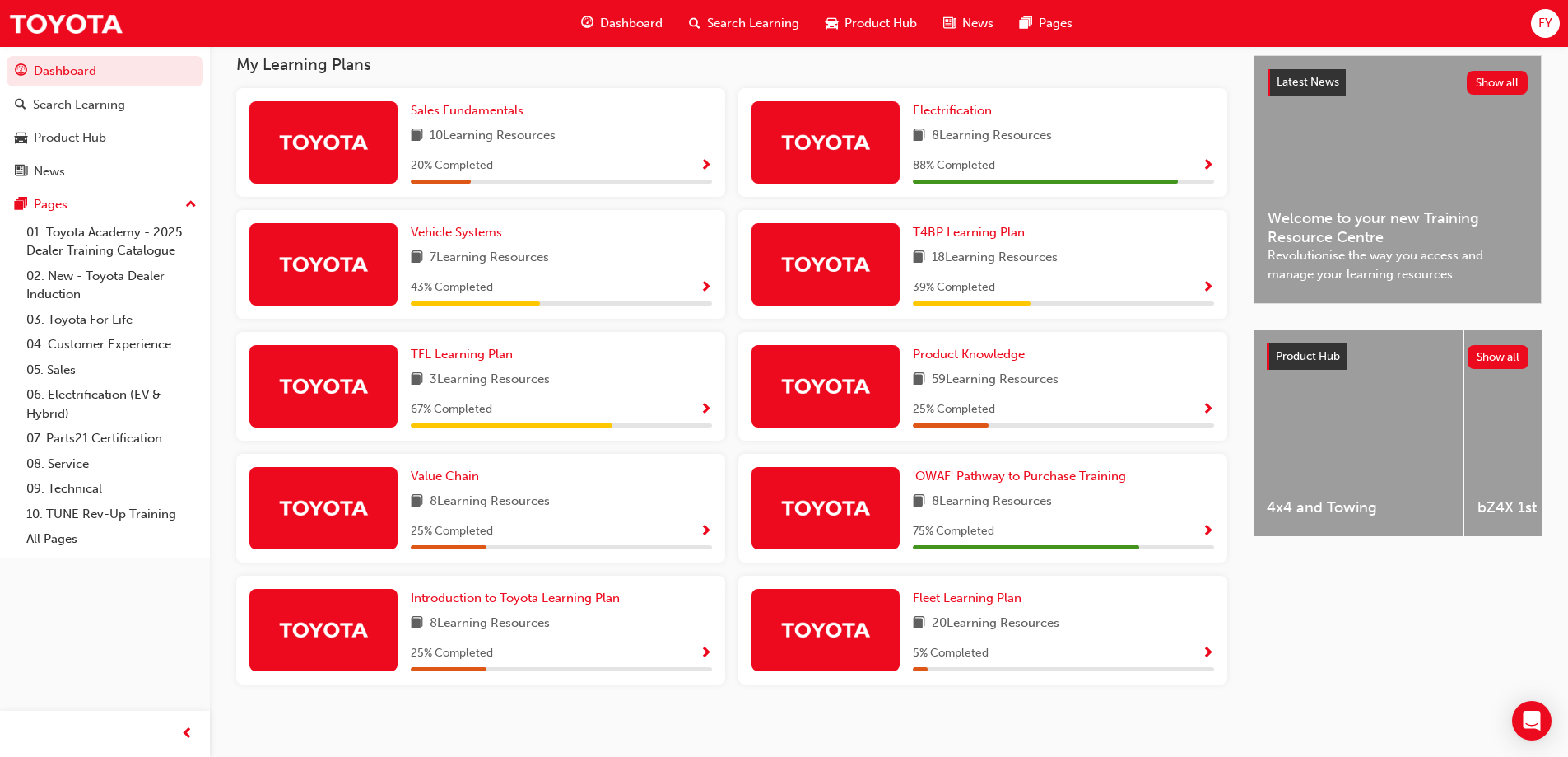
scroll to position [378, 0]
